Goal: Information Seeking & Learning: Learn about a topic

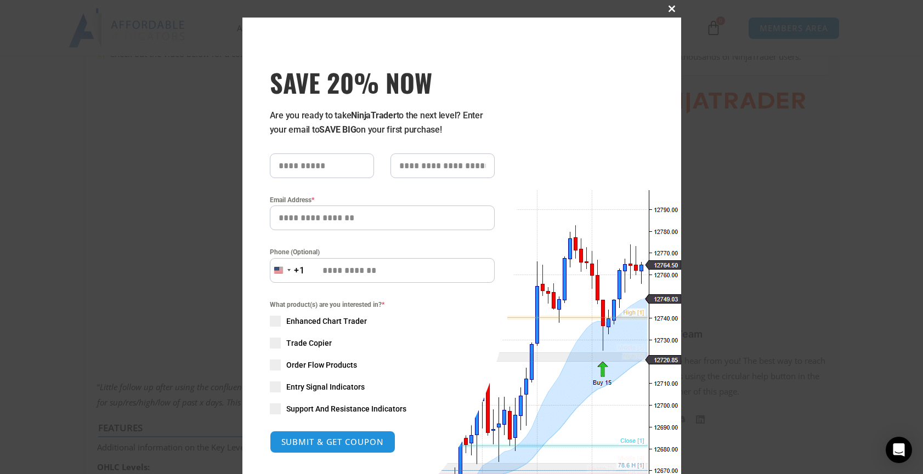
click at [671, 12] on span at bounding box center [672, 8] width 18 height 7
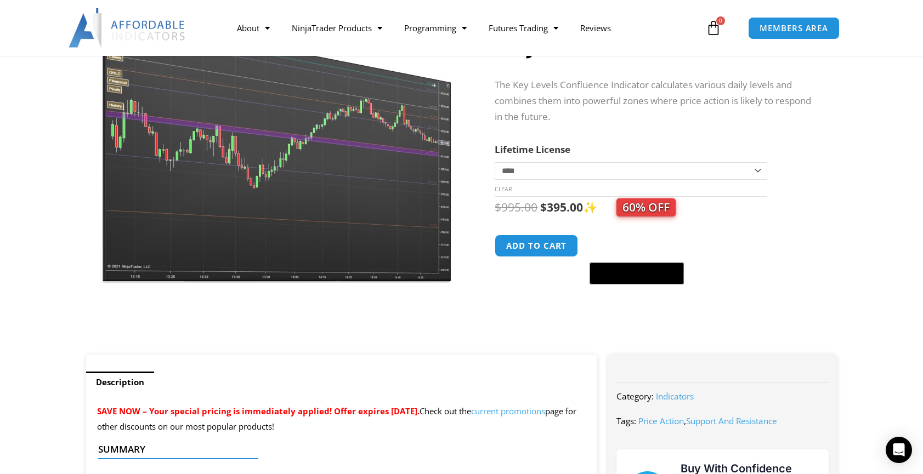
scroll to position [134, 0]
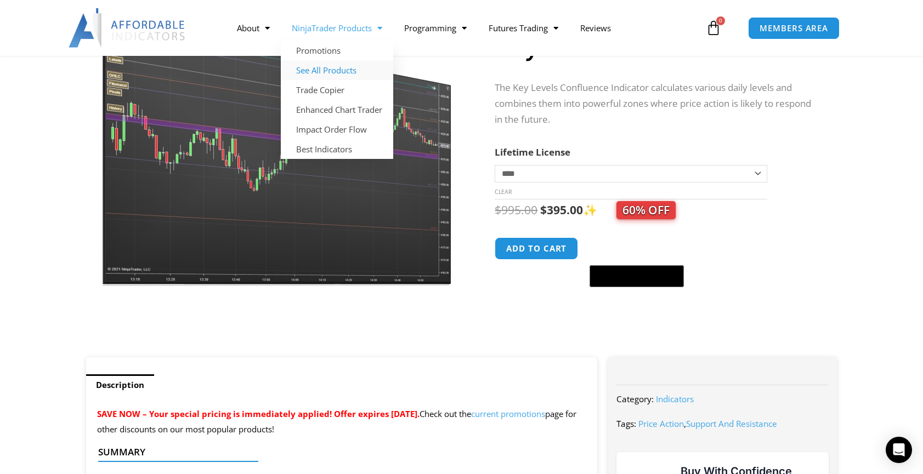
click at [348, 72] on link "See All Products" at bounding box center [337, 70] width 112 height 20
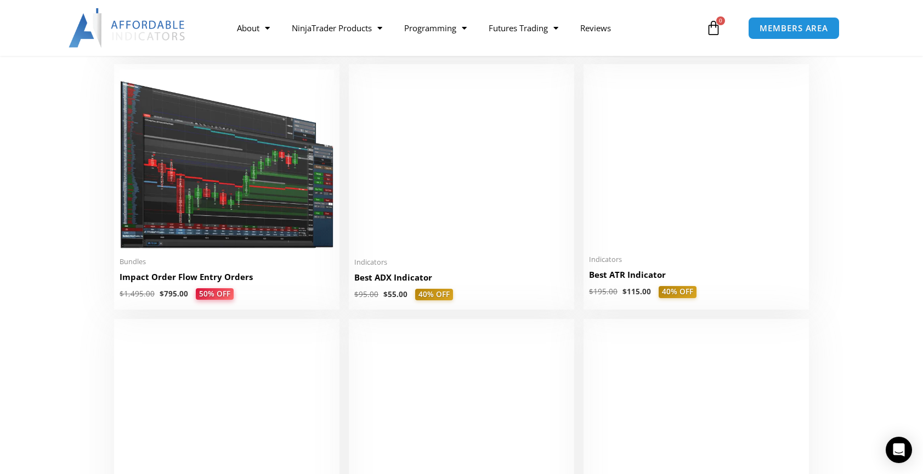
scroll to position [2038, 0]
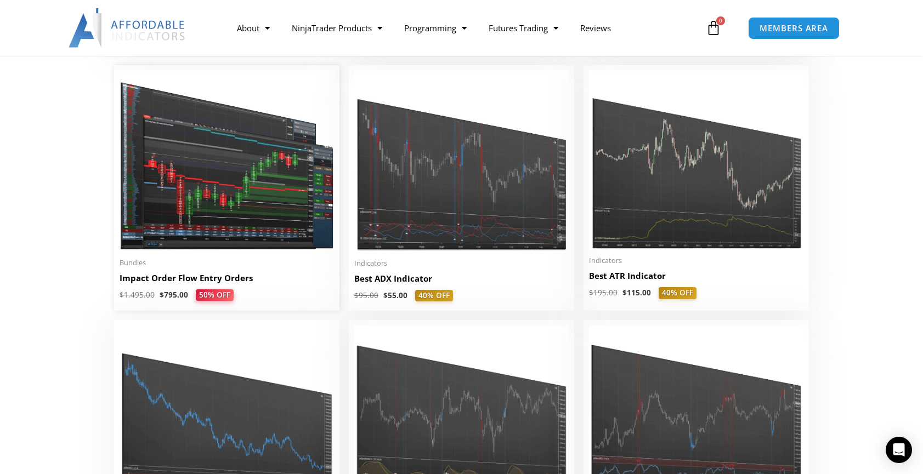
click at [214, 220] on img at bounding box center [227, 161] width 214 height 181
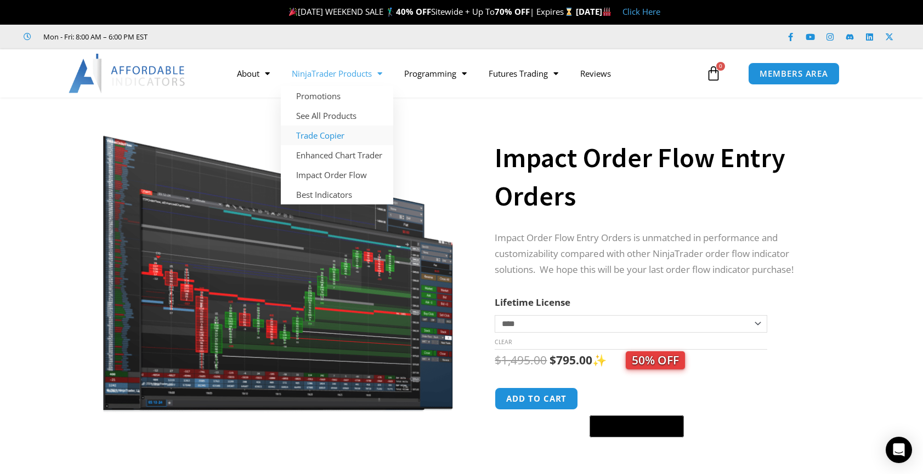
click at [350, 135] on link "Trade Copier" at bounding box center [337, 136] width 112 height 20
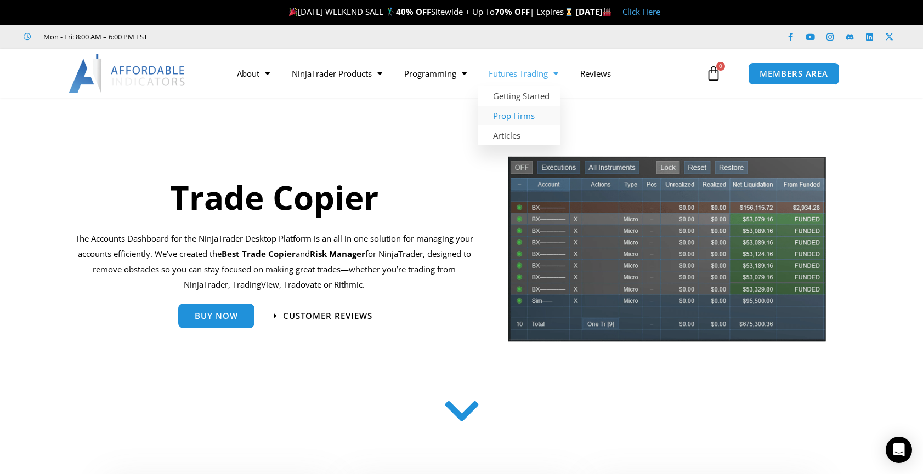
click at [533, 115] on link "Prop Firms" at bounding box center [519, 116] width 83 height 20
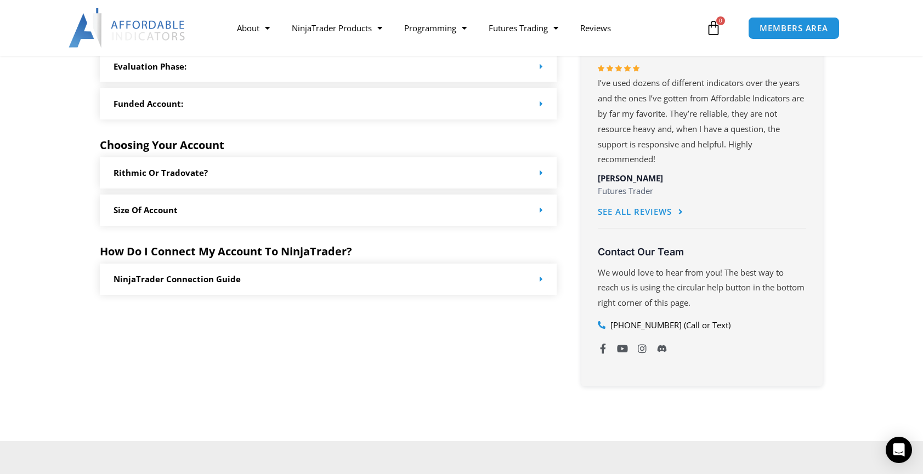
scroll to position [579, 0]
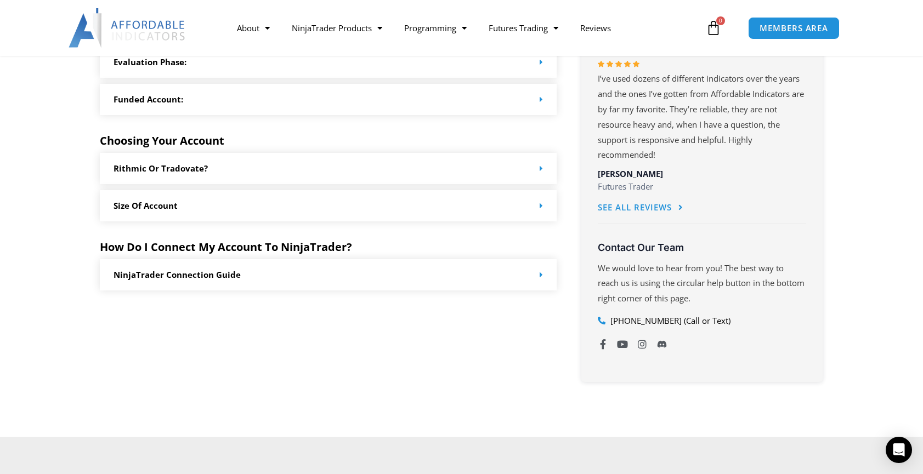
click at [538, 164] on span at bounding box center [539, 168] width 8 height 8
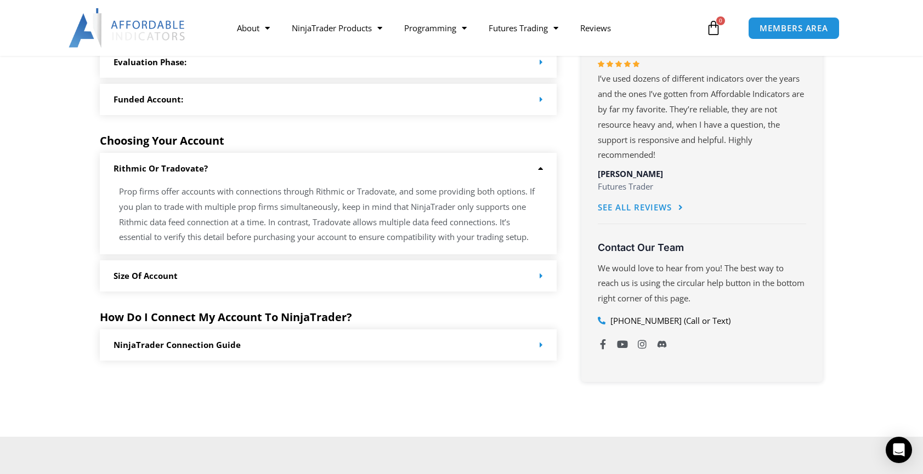
click at [539, 272] on span at bounding box center [539, 276] width 8 height 8
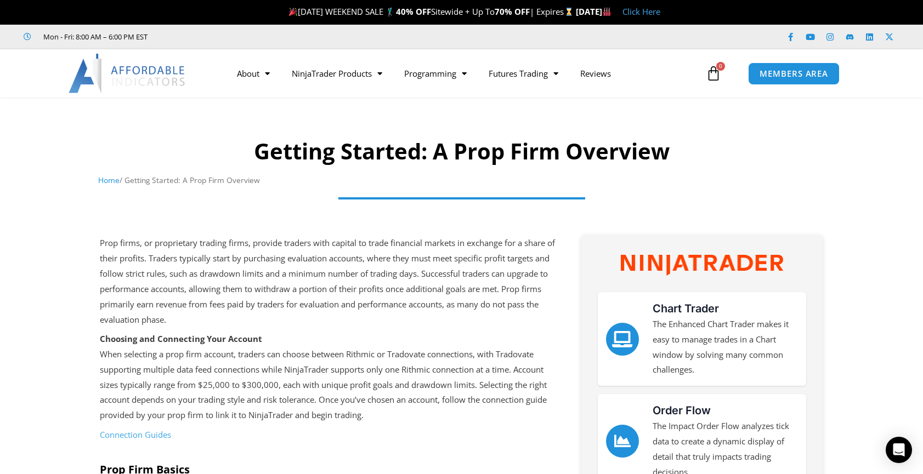
scroll to position [0, 0]
